Goal: Find contact information: Find contact information

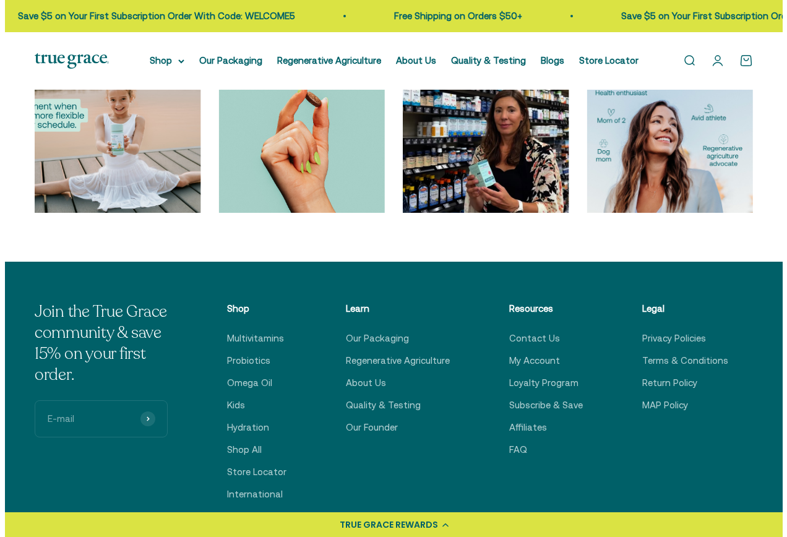
scroll to position [3533, 0]
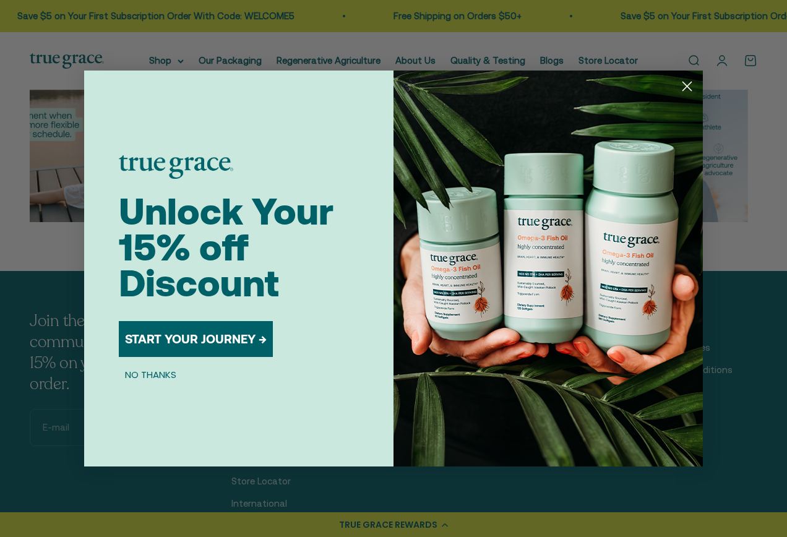
click at [683, 86] on circle "Close dialog" at bounding box center [687, 86] width 20 height 20
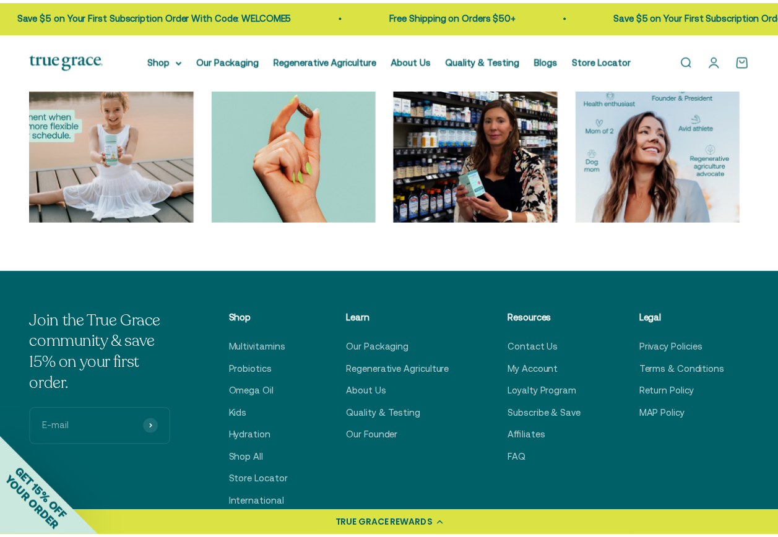
scroll to position [3558, 0]
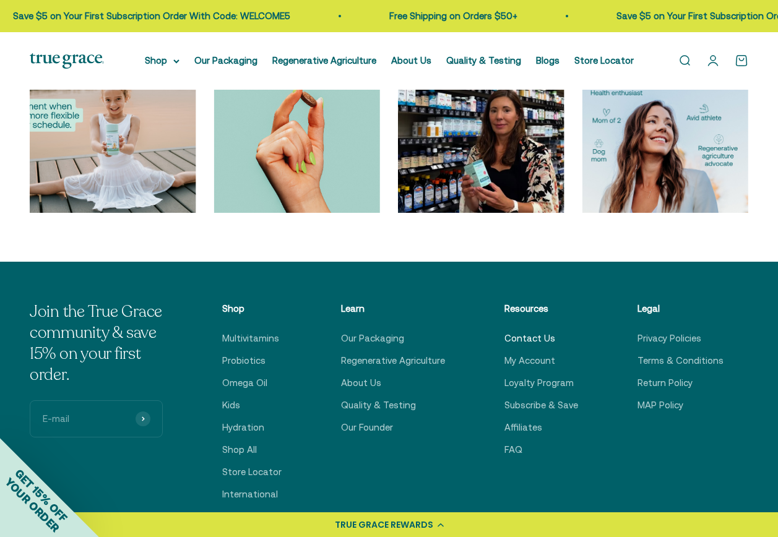
click at [533, 344] on link "Contact Us" at bounding box center [530, 338] width 51 height 15
